Goal: Task Accomplishment & Management: Manage account settings

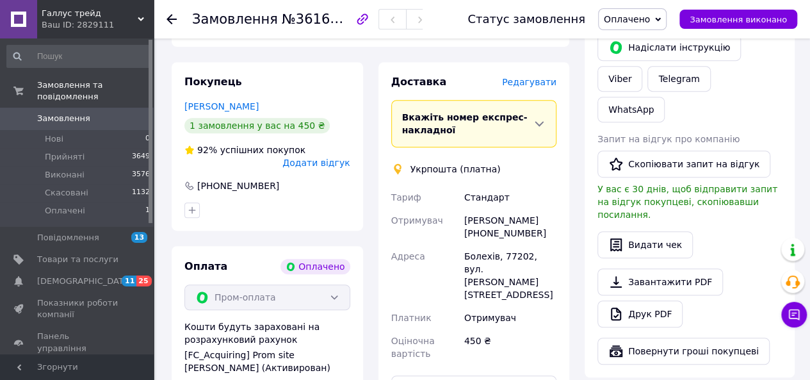
scroll to position [256, 0]
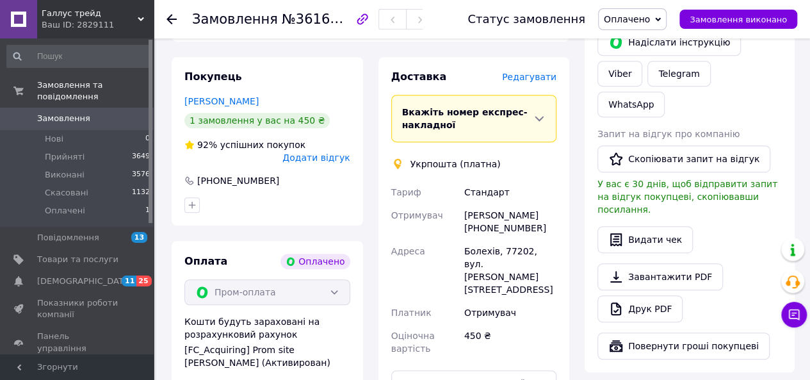
click at [637, 15] on span "Оплачено" at bounding box center [627, 19] width 46 height 10
click at [636, 38] on li "Прийнято" at bounding box center [632, 44] width 67 height 19
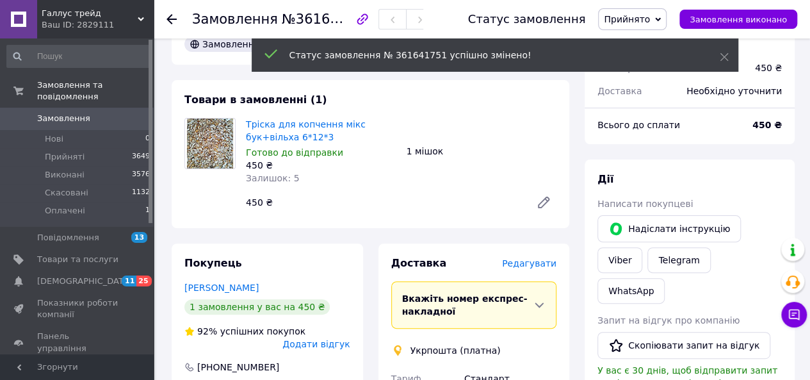
scroll to position [0, 0]
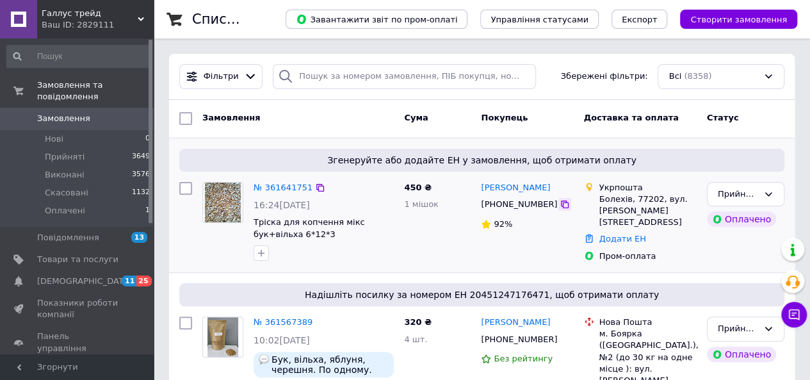
click at [561, 202] on icon at bounding box center [565, 205] width 8 height 8
